Goal: Information Seeking & Learning: Learn about a topic

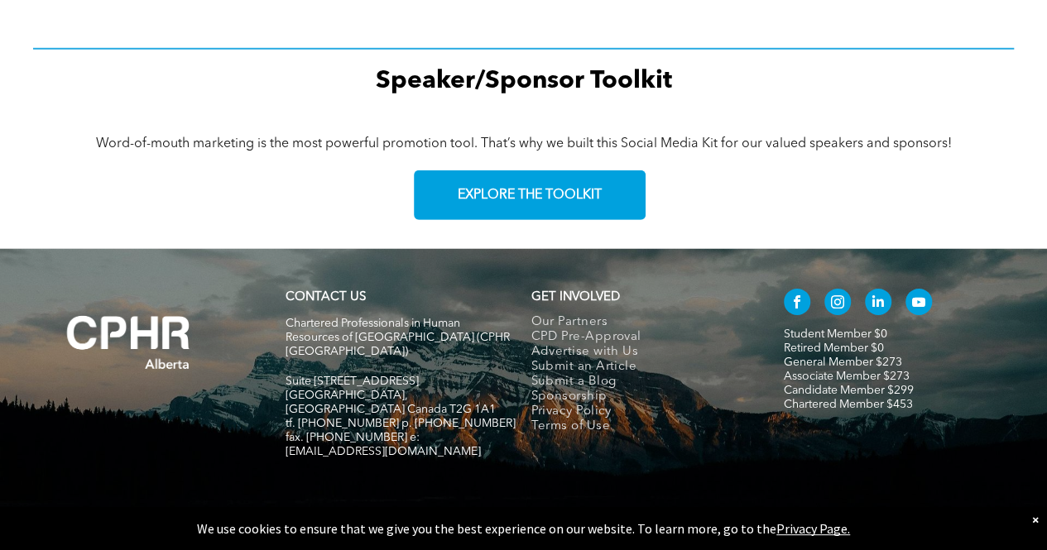
scroll to position [2498, 0]
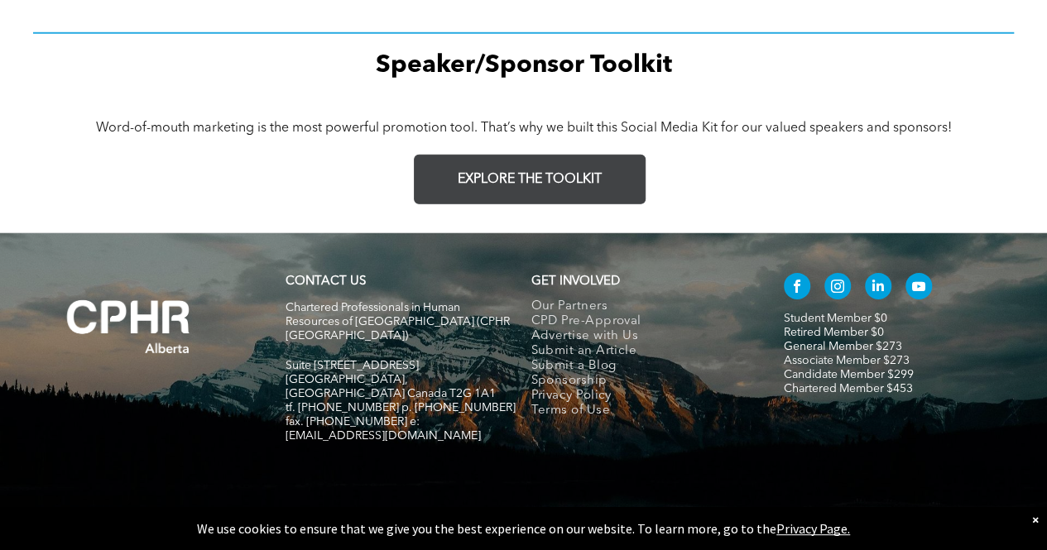
click at [547, 188] on span "EXPLORE THE TOOLKIT" at bounding box center [530, 180] width 144 height 16
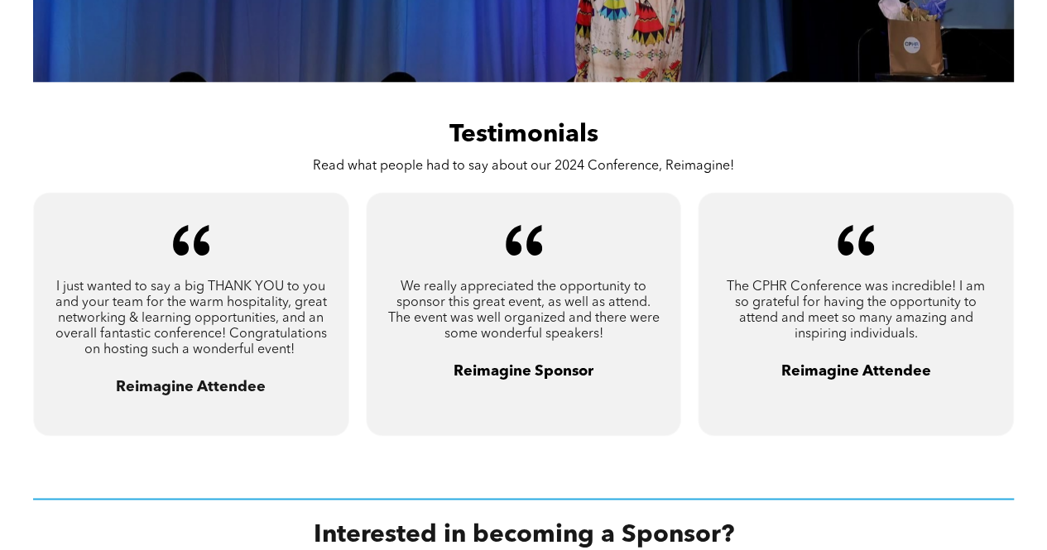
scroll to position [910, 0]
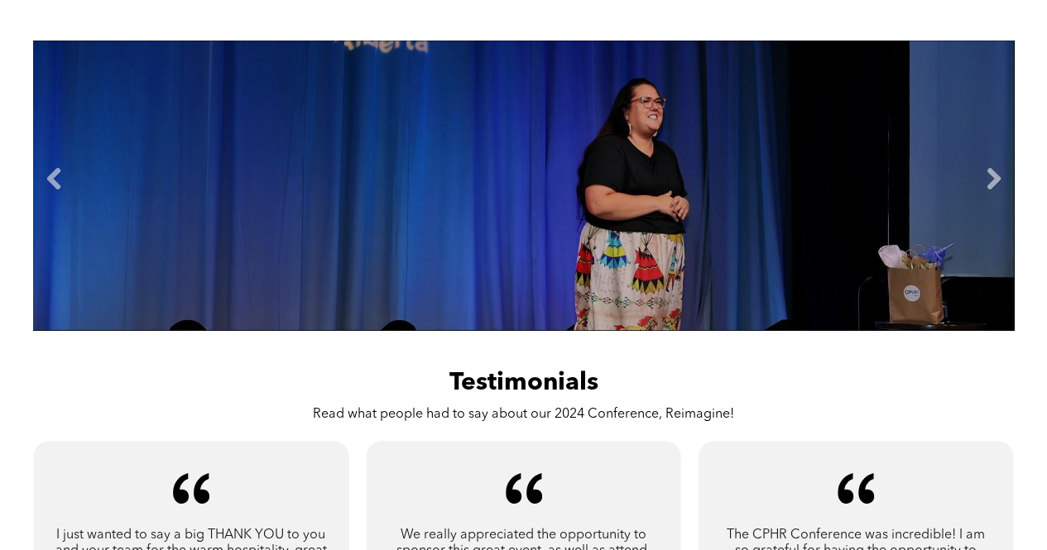
click at [1010, 180] on li "Next" at bounding box center [1001, 186] width 25 height 12
click at [993, 180] on link "Next" at bounding box center [993, 179] width 25 height 25
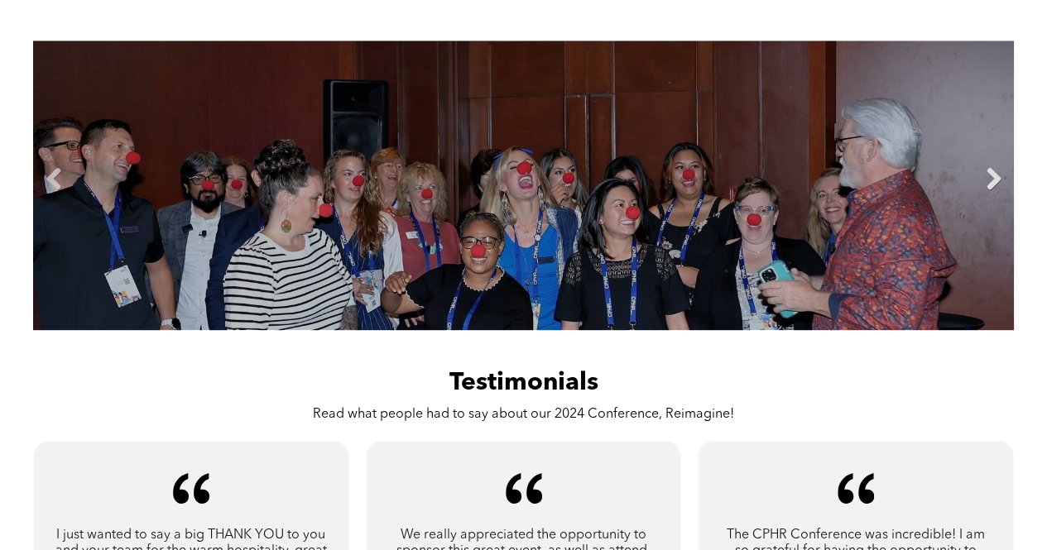
click at [993, 179] on link "Next" at bounding box center [993, 179] width 25 height 25
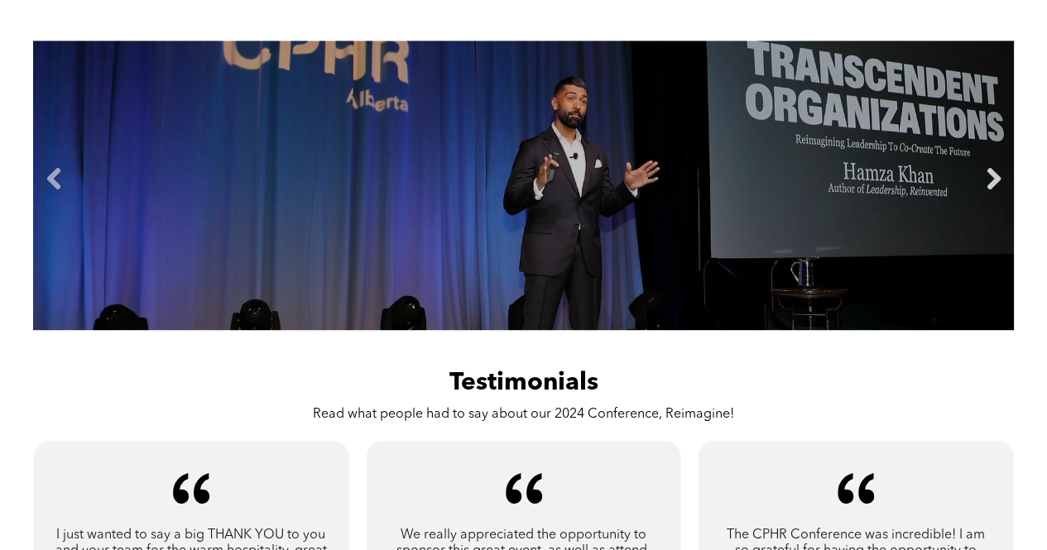
click at [993, 179] on link "Next" at bounding box center [993, 179] width 25 height 25
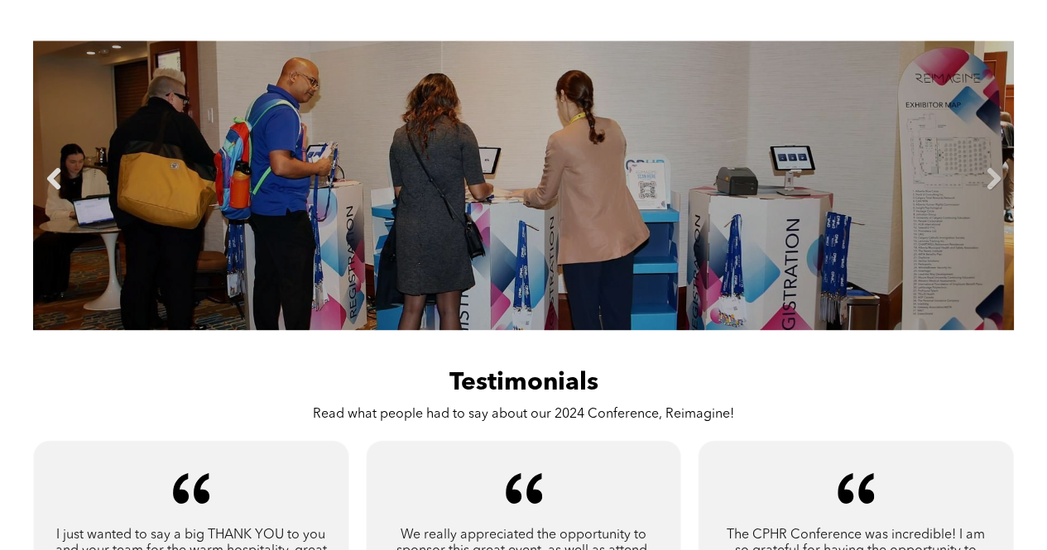
click at [51, 178] on link "Previous" at bounding box center [53, 179] width 25 height 25
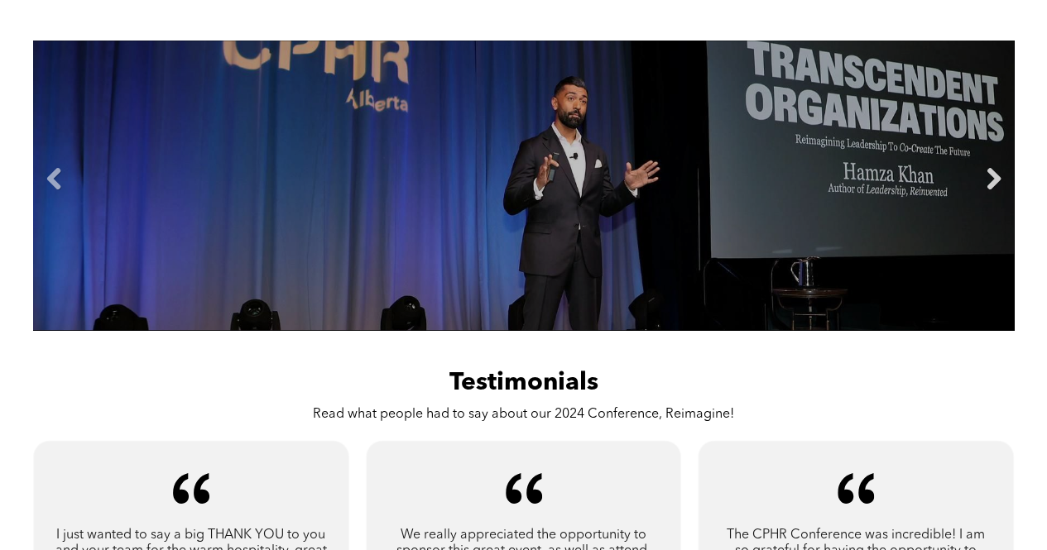
click at [994, 184] on link "Next" at bounding box center [993, 179] width 25 height 25
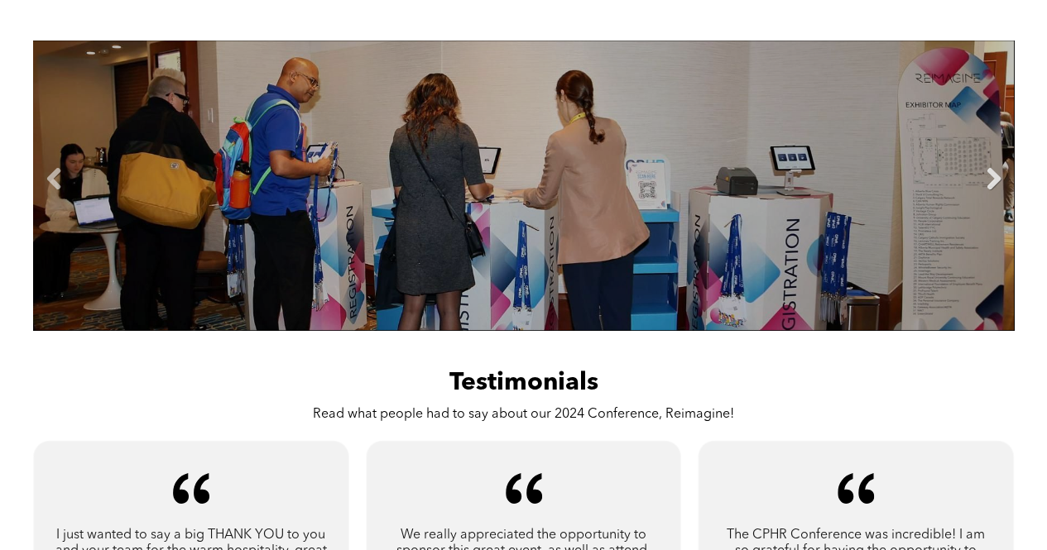
click at [994, 184] on link "Next" at bounding box center [993, 179] width 25 height 25
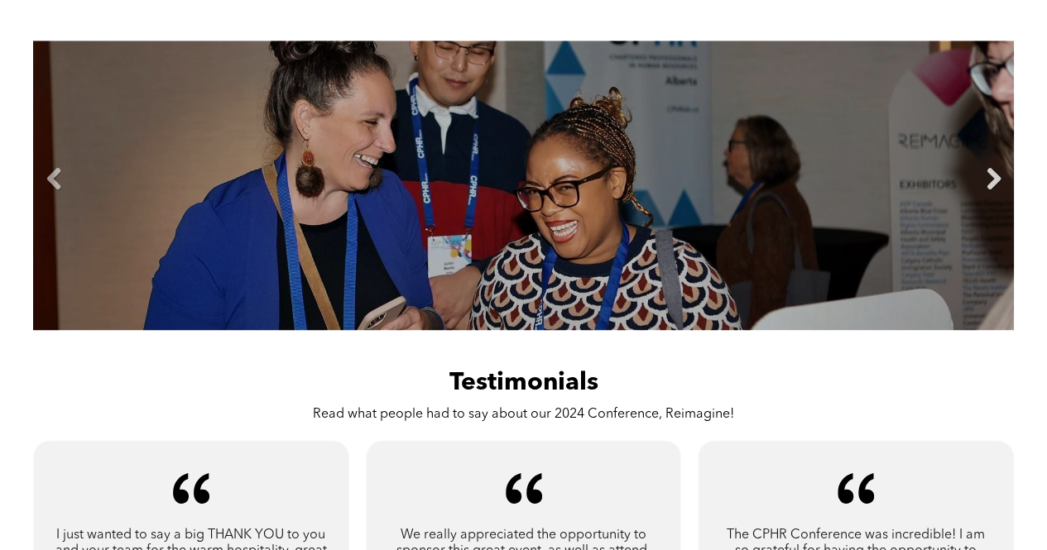
click at [994, 184] on link "Next" at bounding box center [993, 179] width 25 height 25
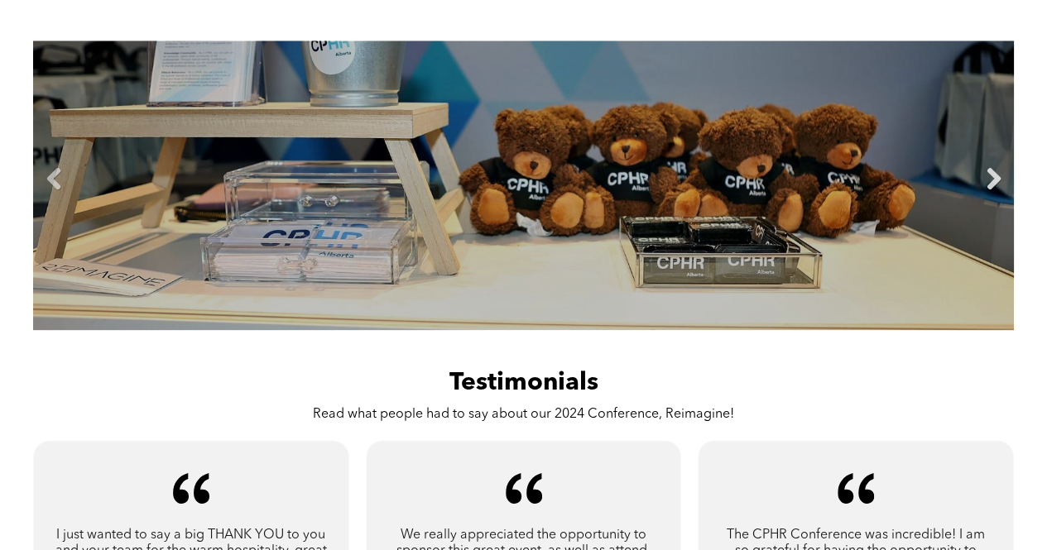
click at [994, 182] on link "Next" at bounding box center [993, 179] width 25 height 25
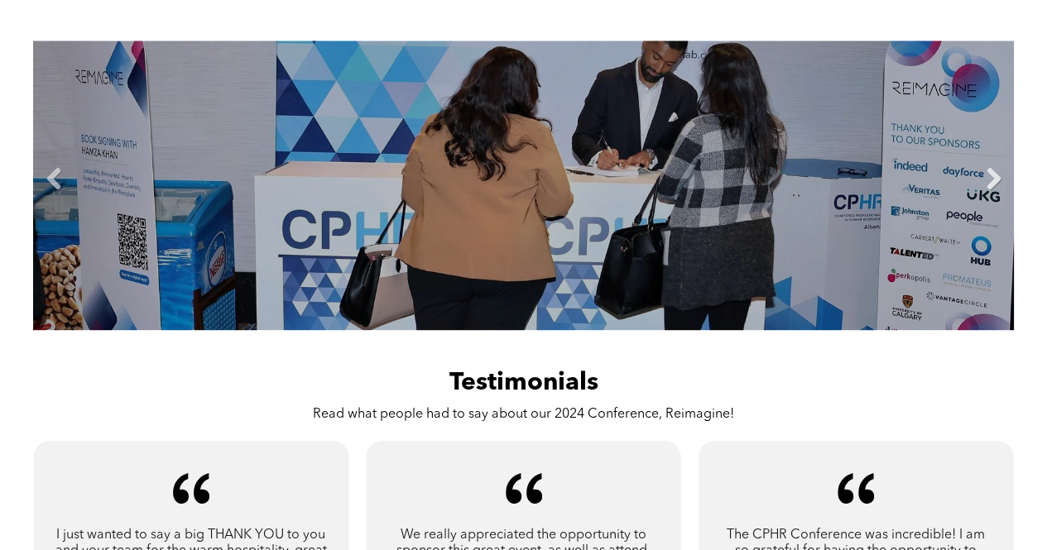
click at [994, 180] on link "Next" at bounding box center [993, 179] width 25 height 25
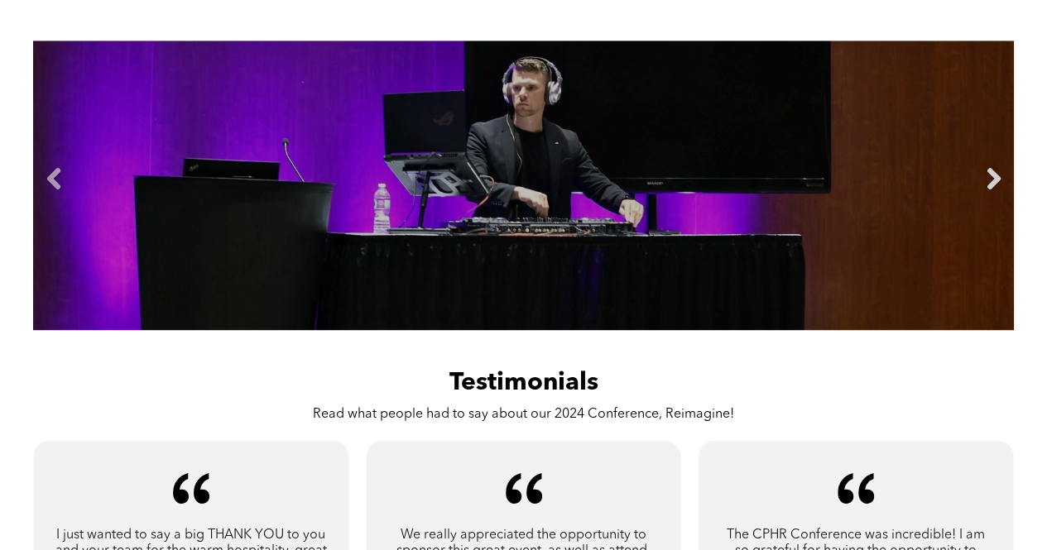
click at [994, 180] on link "Next" at bounding box center [993, 179] width 25 height 25
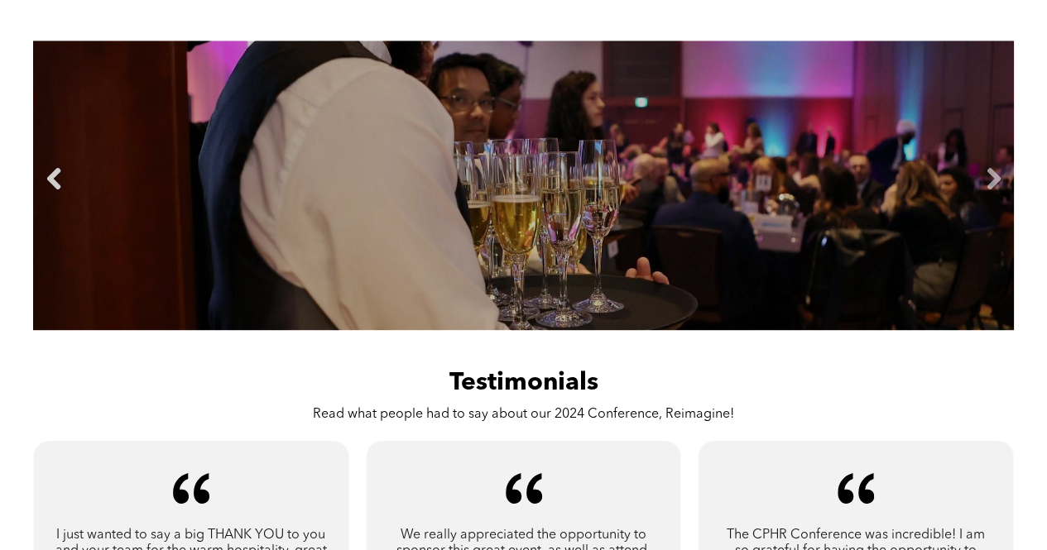
click at [56, 173] on link "Previous" at bounding box center [53, 179] width 25 height 25
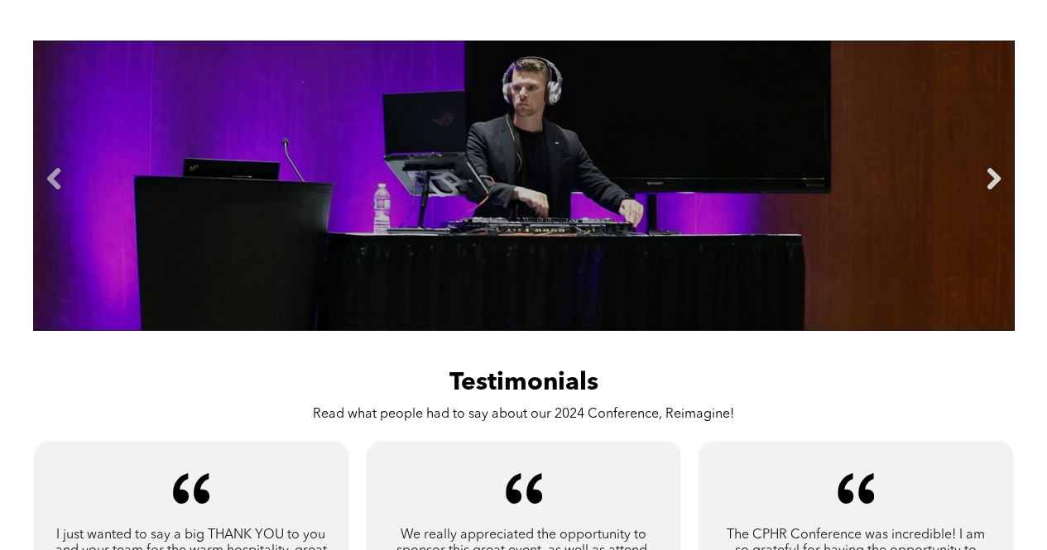
click at [991, 185] on link "Next" at bounding box center [993, 179] width 25 height 25
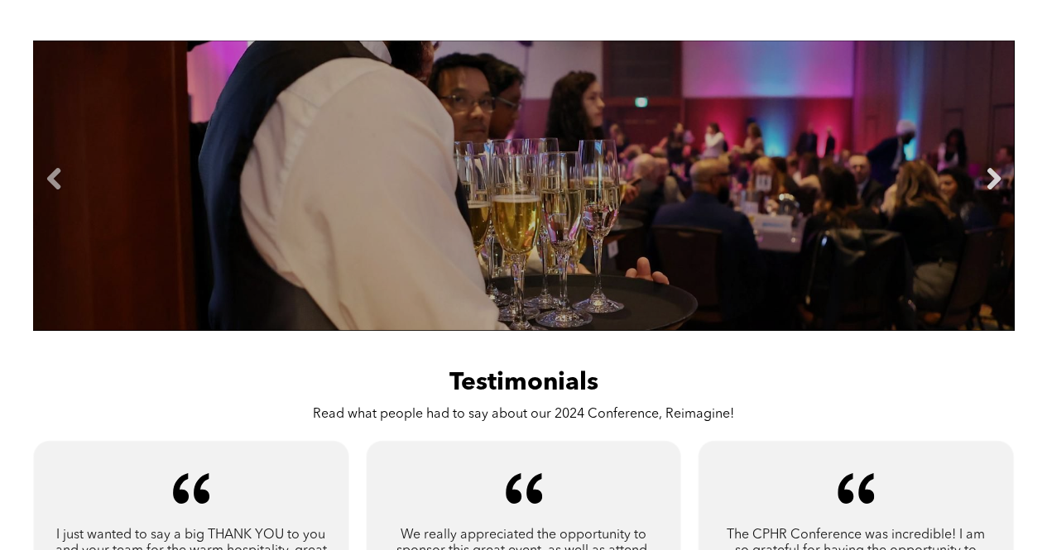
click at [991, 185] on link "Next" at bounding box center [993, 179] width 25 height 25
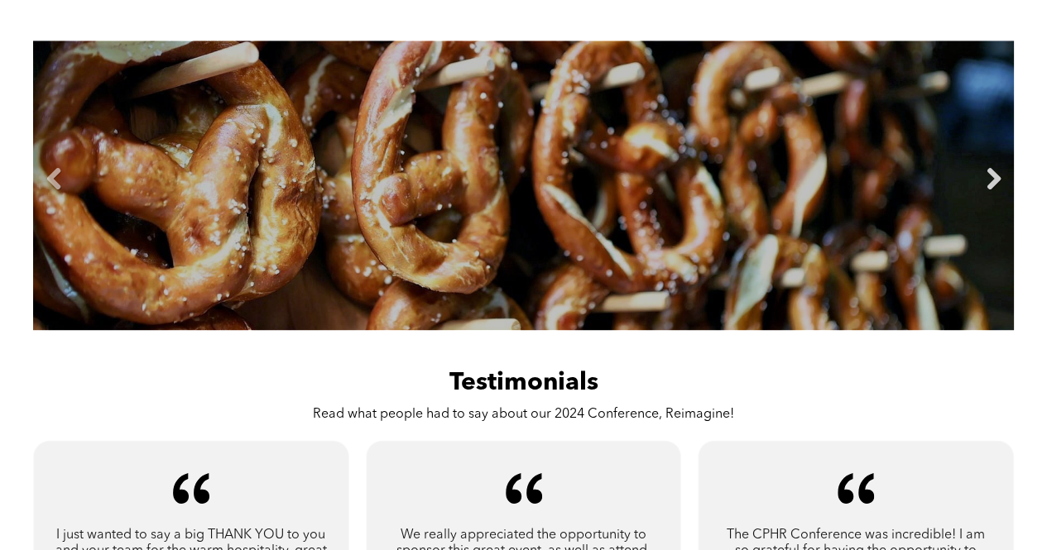
click at [991, 185] on link "Next" at bounding box center [993, 179] width 25 height 25
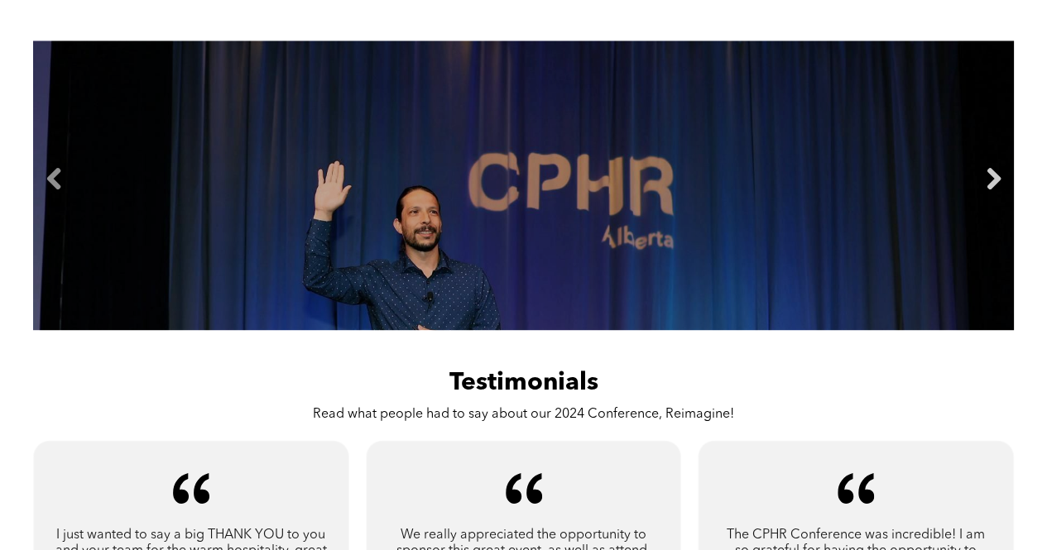
click at [991, 185] on link "Next" at bounding box center [993, 179] width 25 height 25
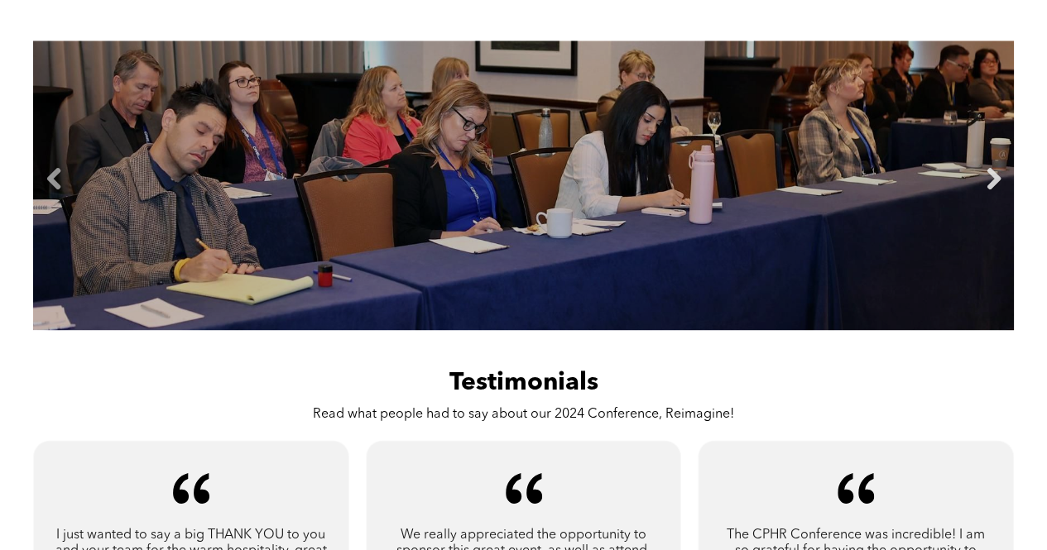
click at [991, 185] on link "Next" at bounding box center [993, 179] width 25 height 25
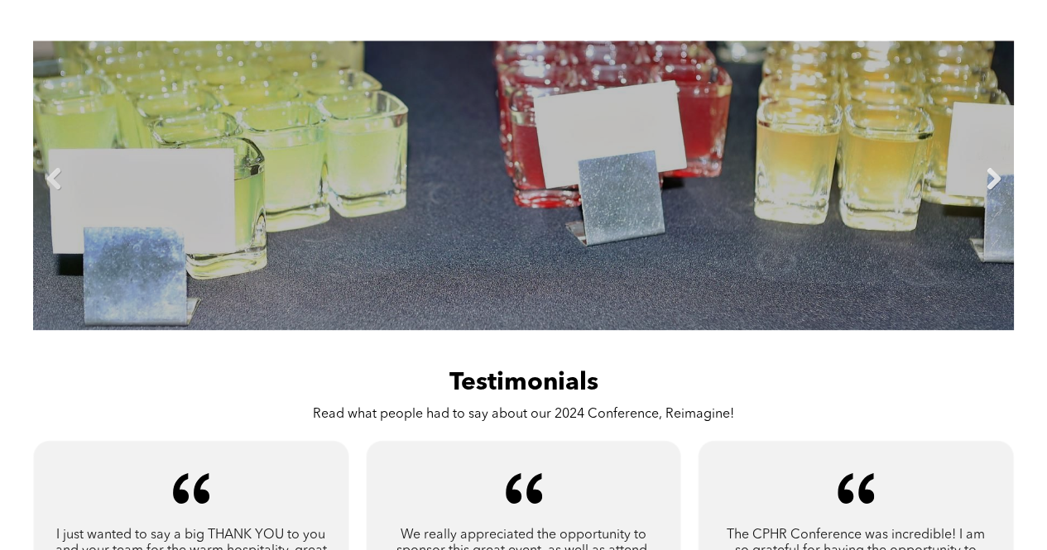
click at [991, 185] on link "Next" at bounding box center [993, 179] width 25 height 25
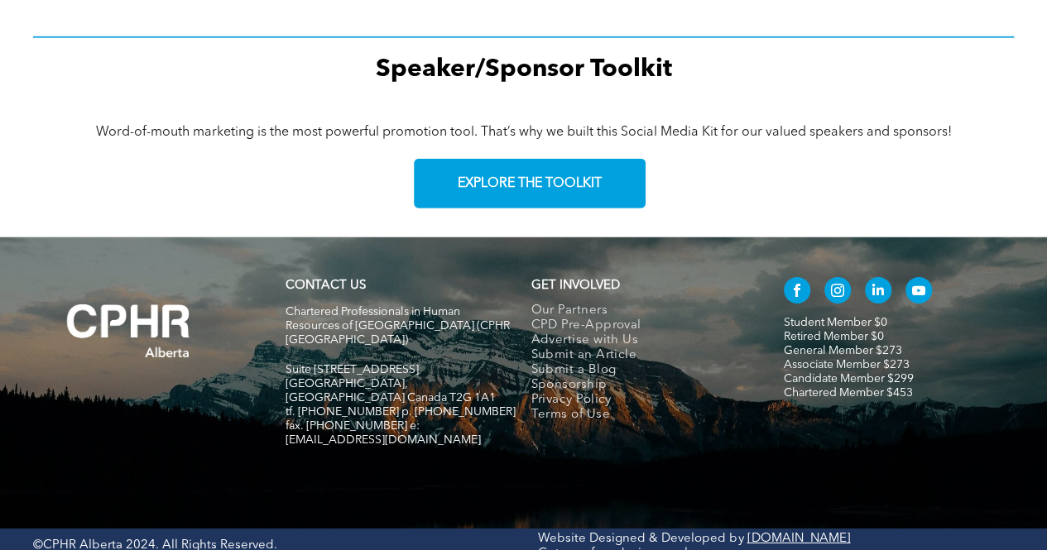
scroll to position [2498, 0]
